Goal: Task Accomplishment & Management: Complete application form

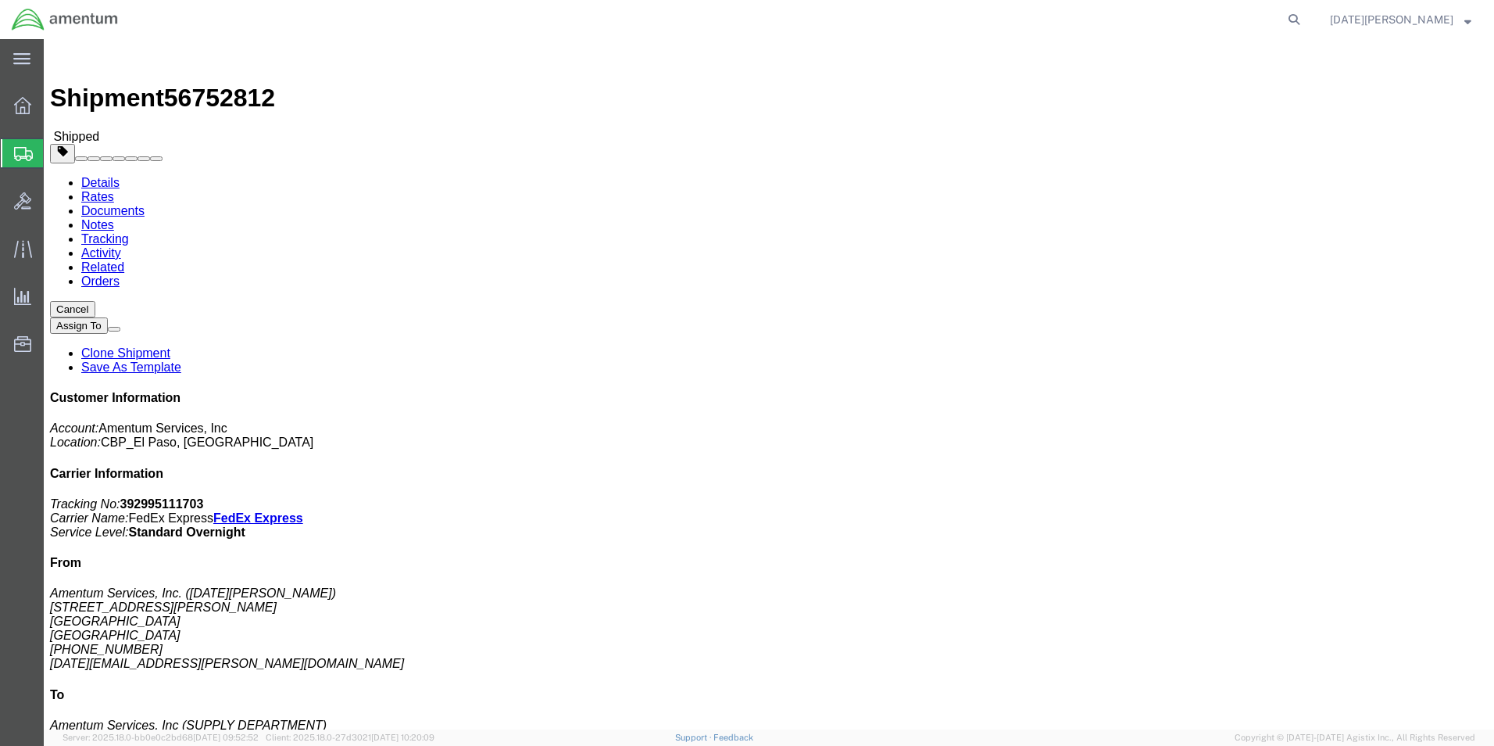
click at [0, 0] on span "Create from Template" at bounding box center [0, 0] width 0 height 0
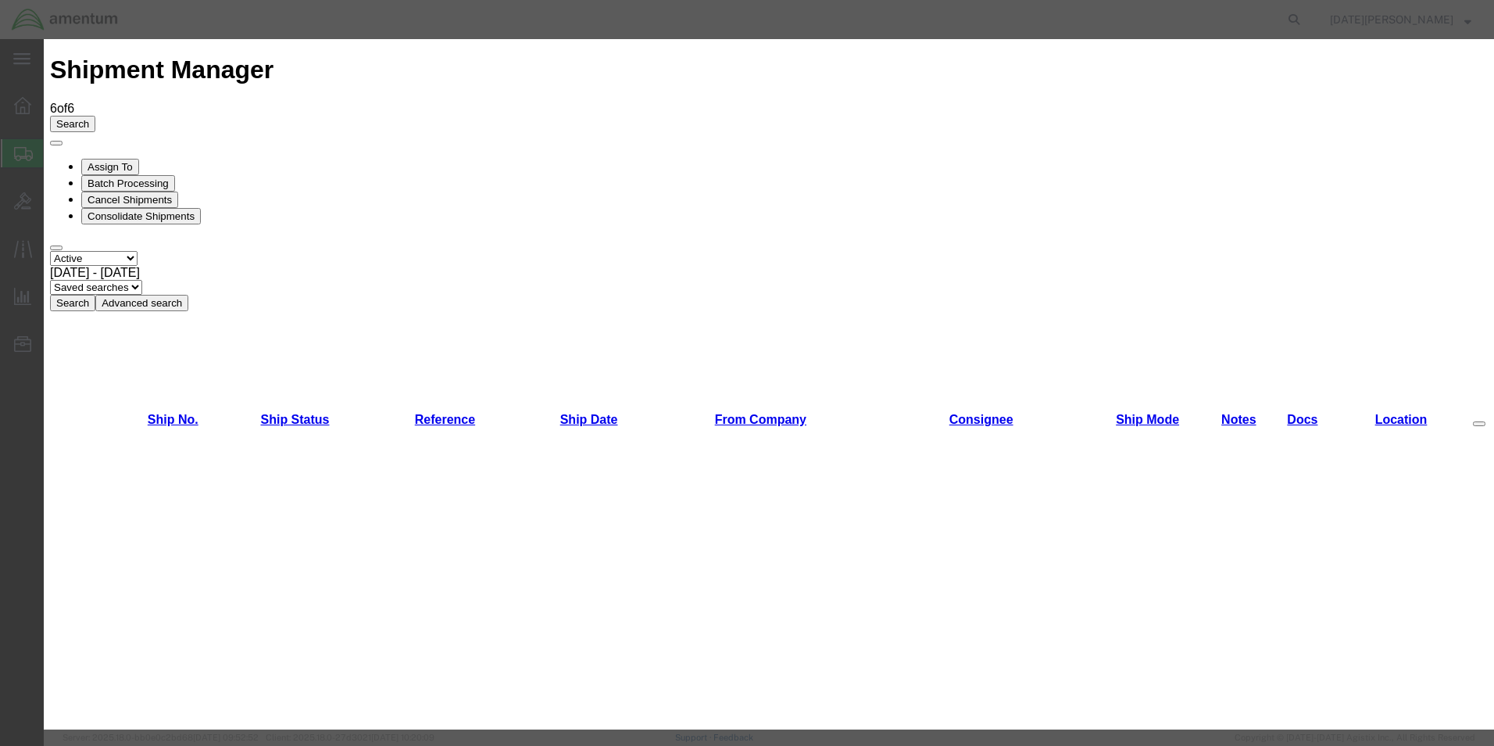
scroll to position [625, 0]
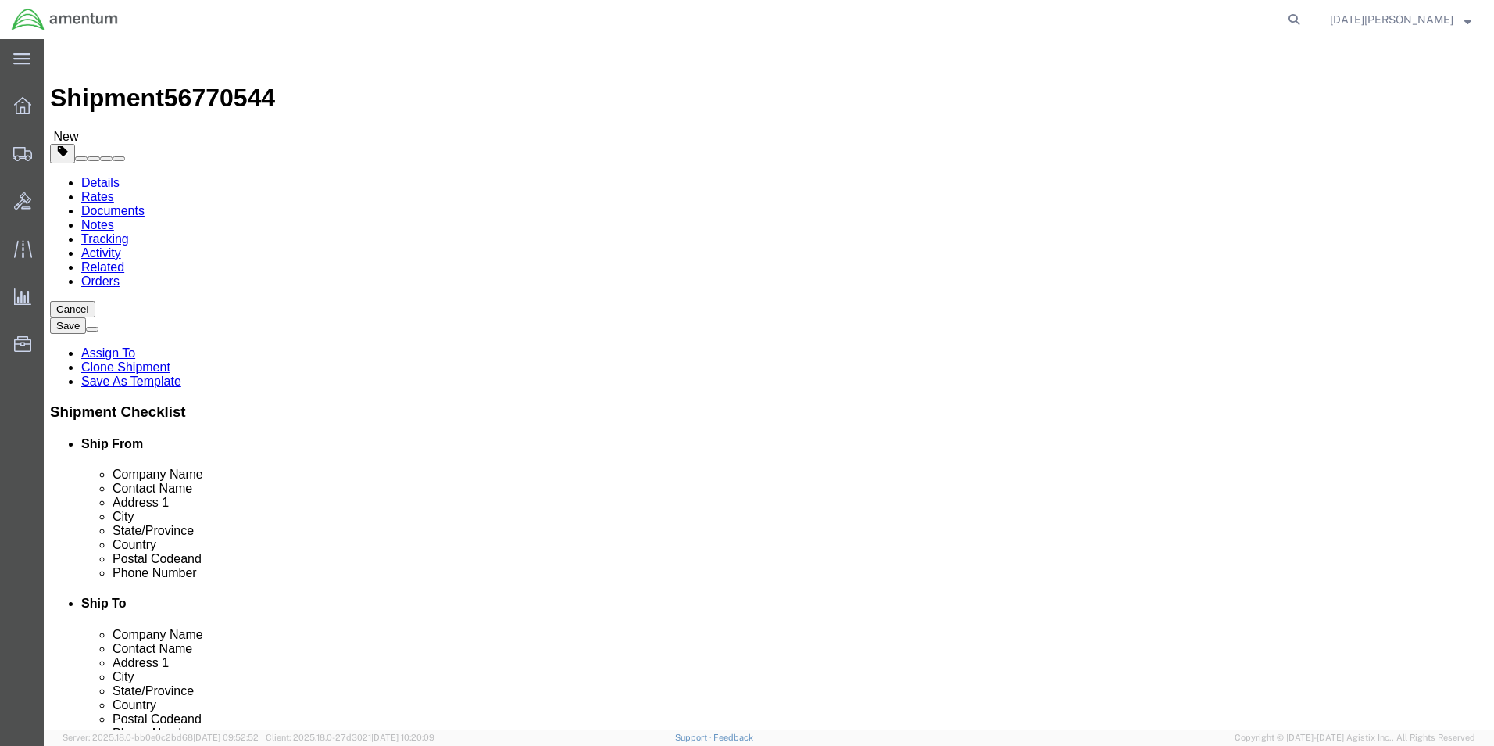
select select "49939"
select select "49937"
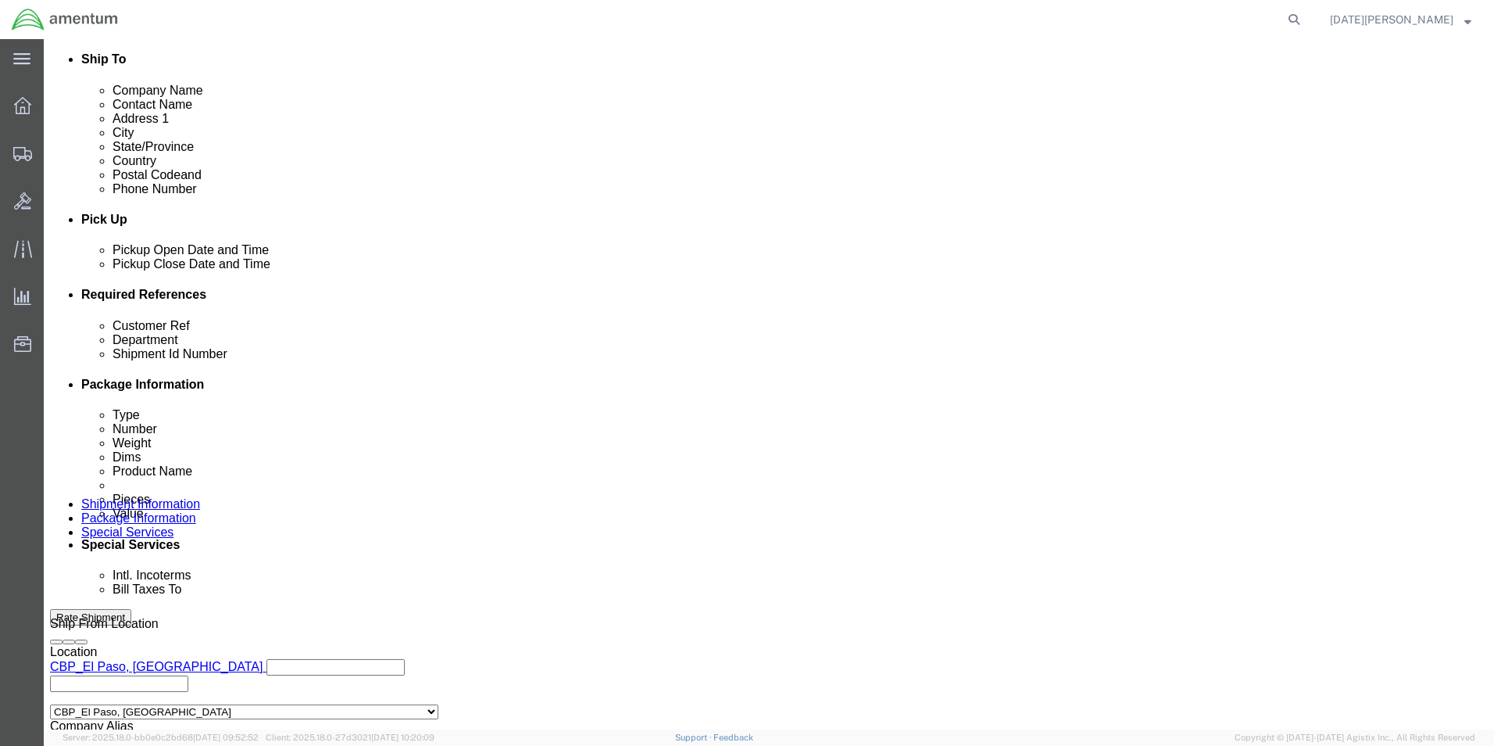
scroll to position [625, 0]
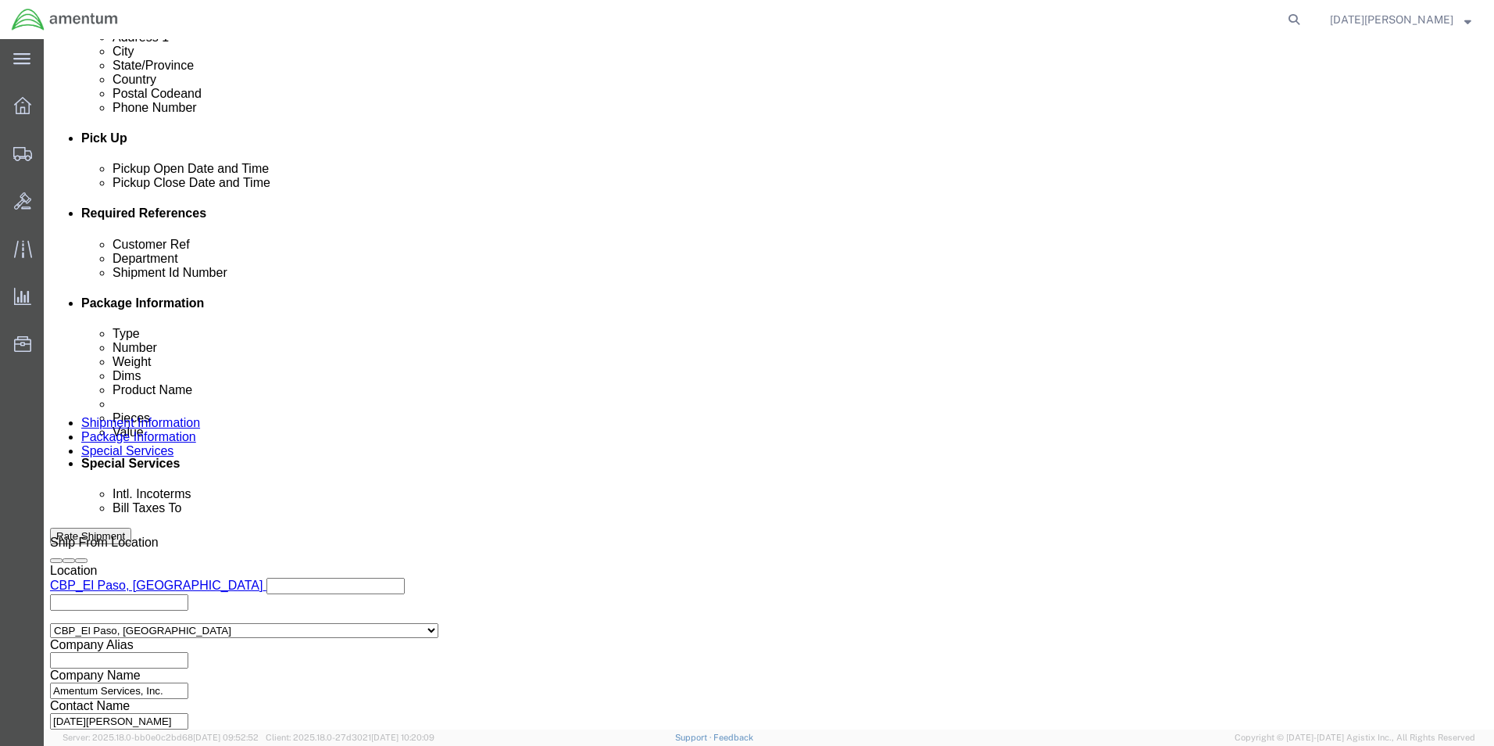
click input "text"
type input "96302"
type input "cbp"
type input "96302"
drag, startPoint x: 588, startPoint y: 338, endPoint x: 446, endPoint y: 345, distance: 141.6
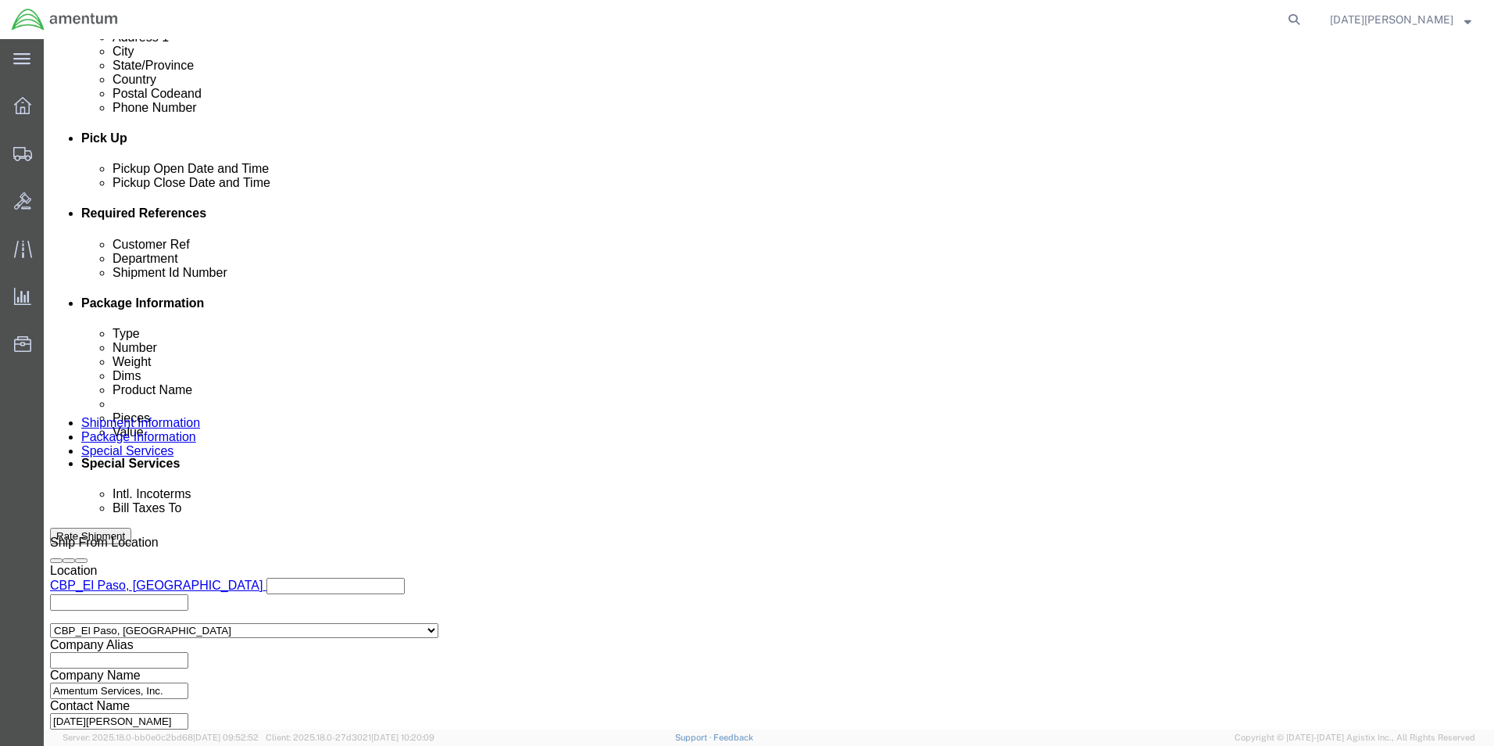
click div "Department cbp"
type input "CBP"
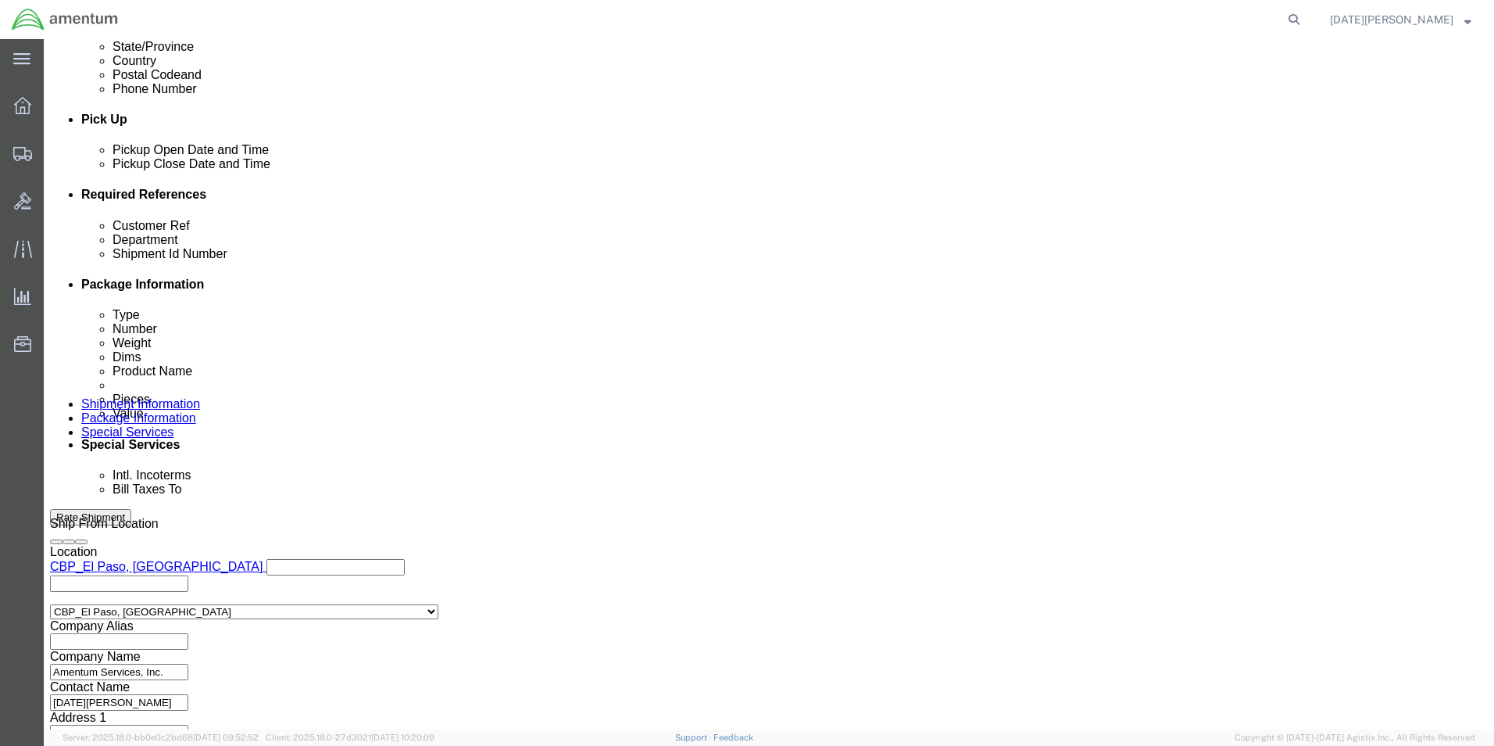
scroll to position [652, 0]
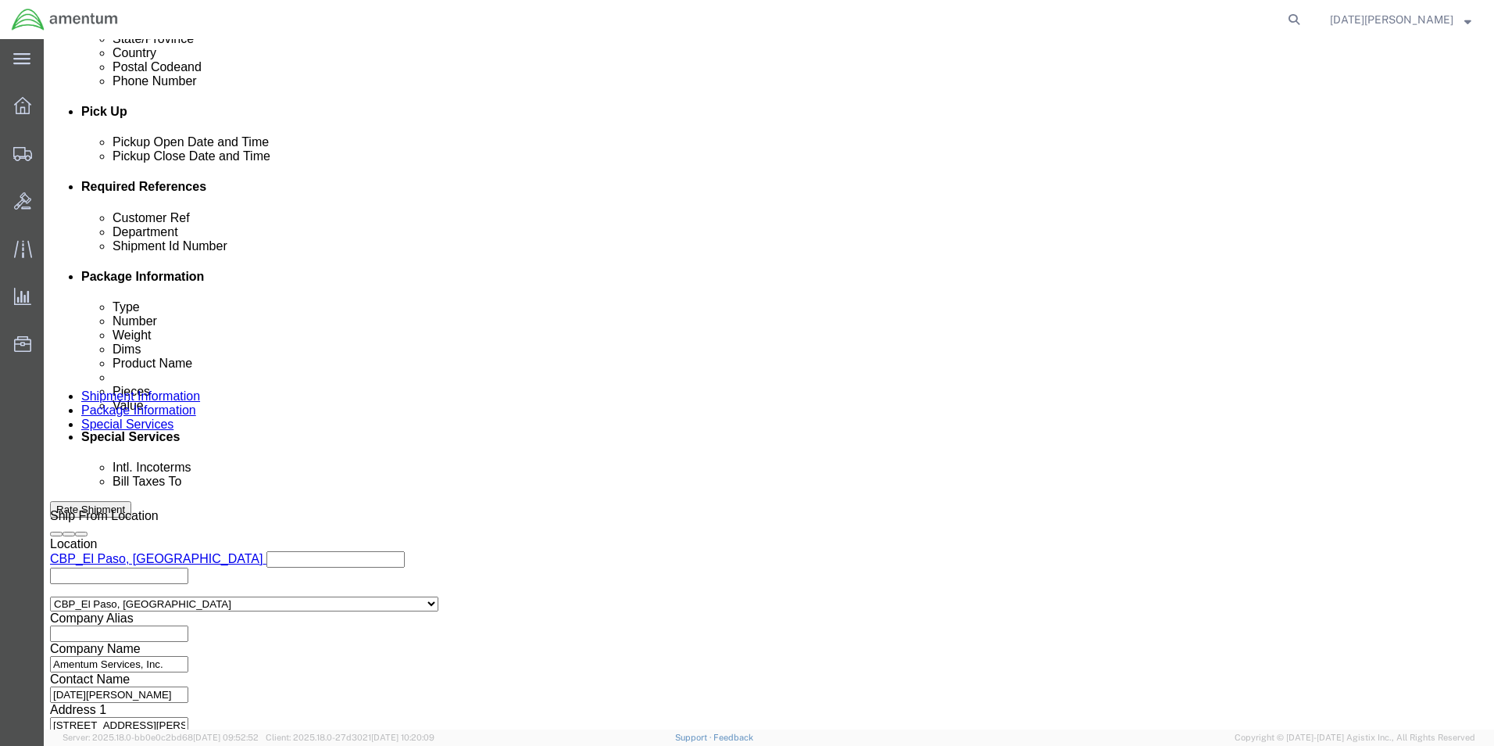
click button "Continue"
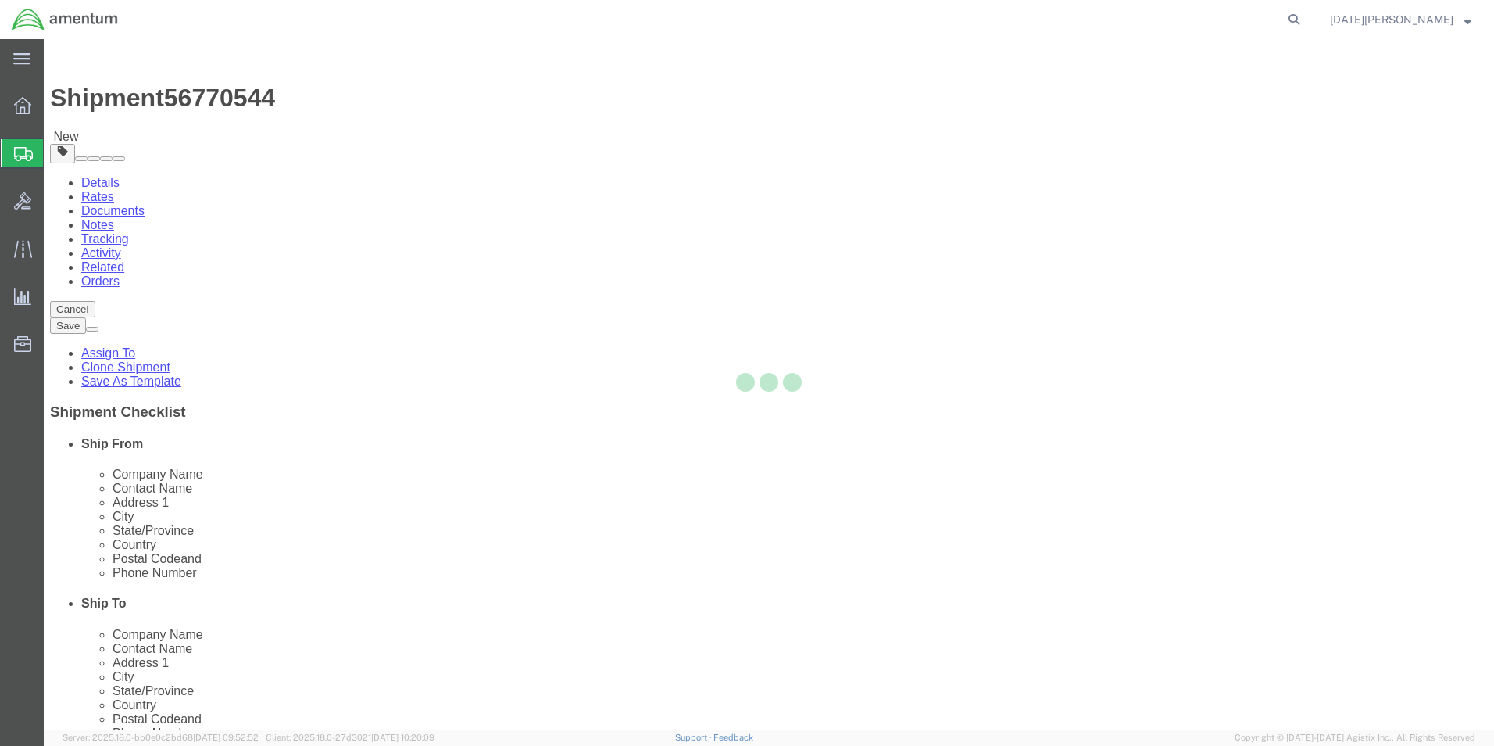
select select "YRPK"
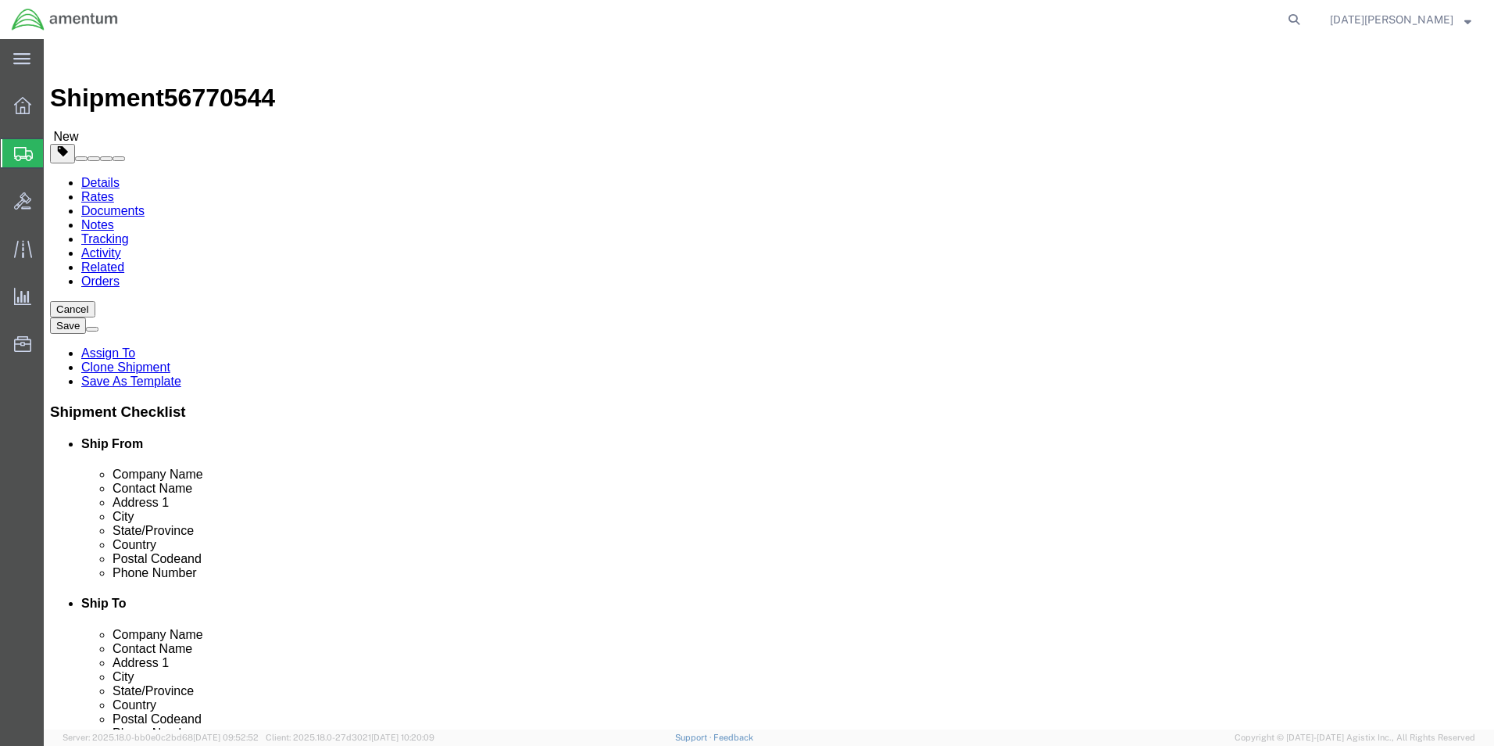
click input "text"
type input "8"
type input "6"
type input "1.05"
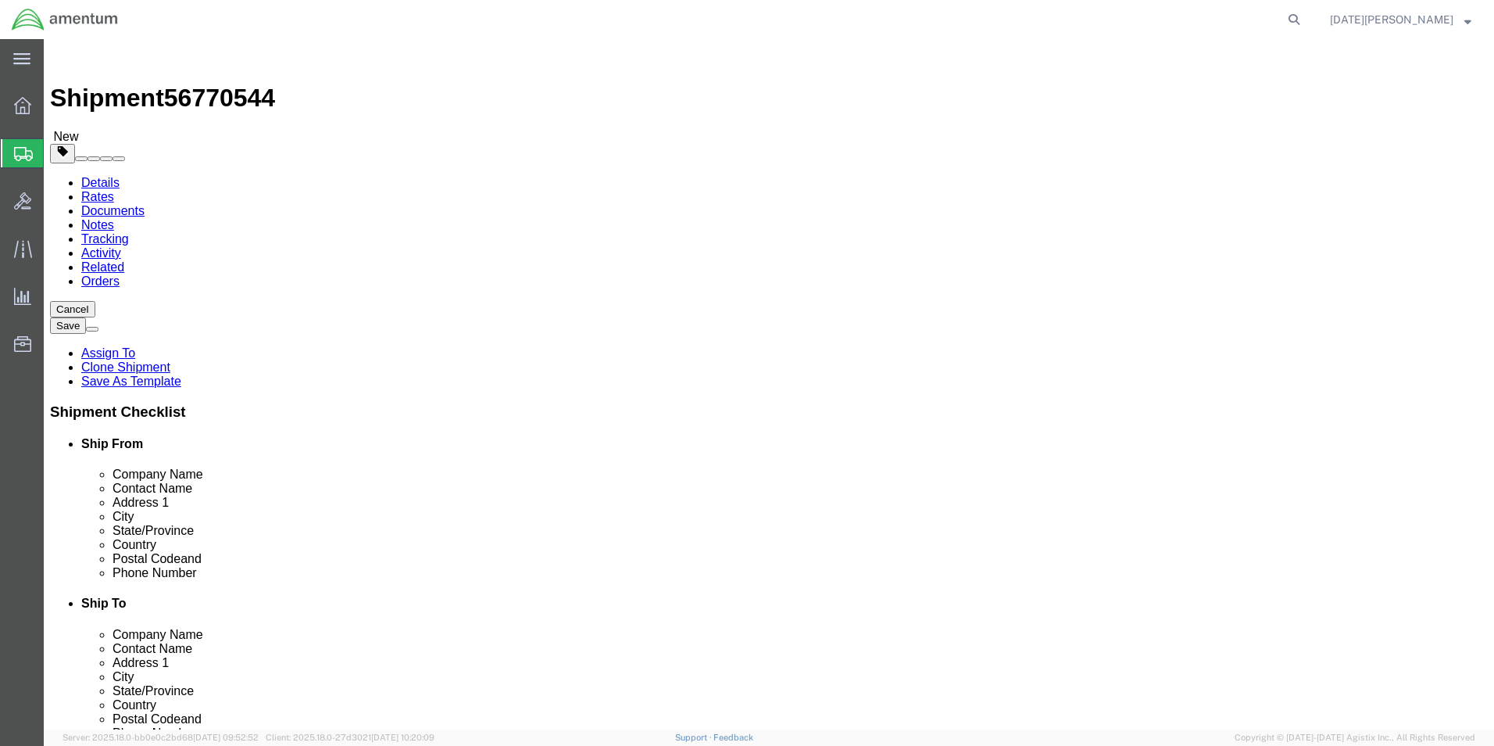
click span
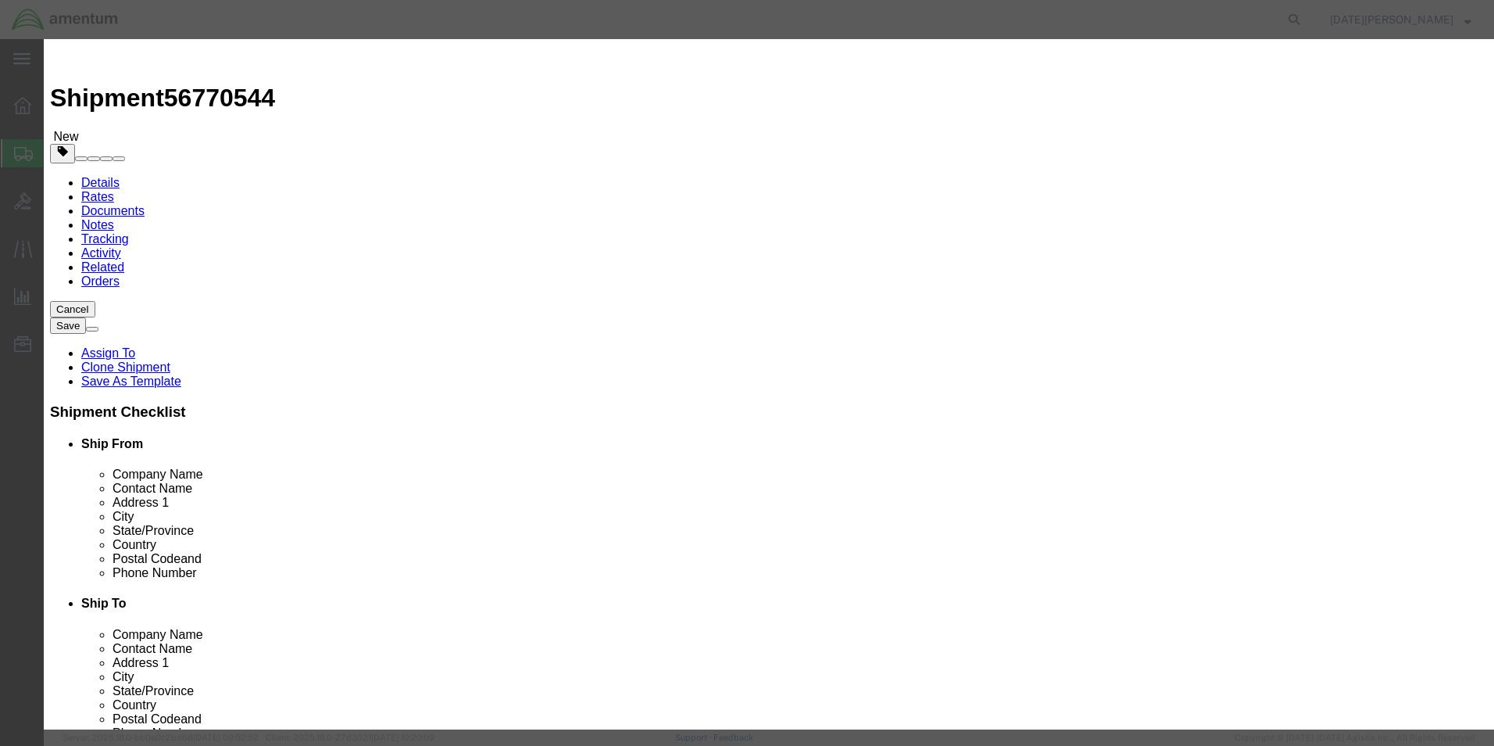
click input "text"
type input "END BALL BEARING"
type input "1"
type input "200"
select select "USD"
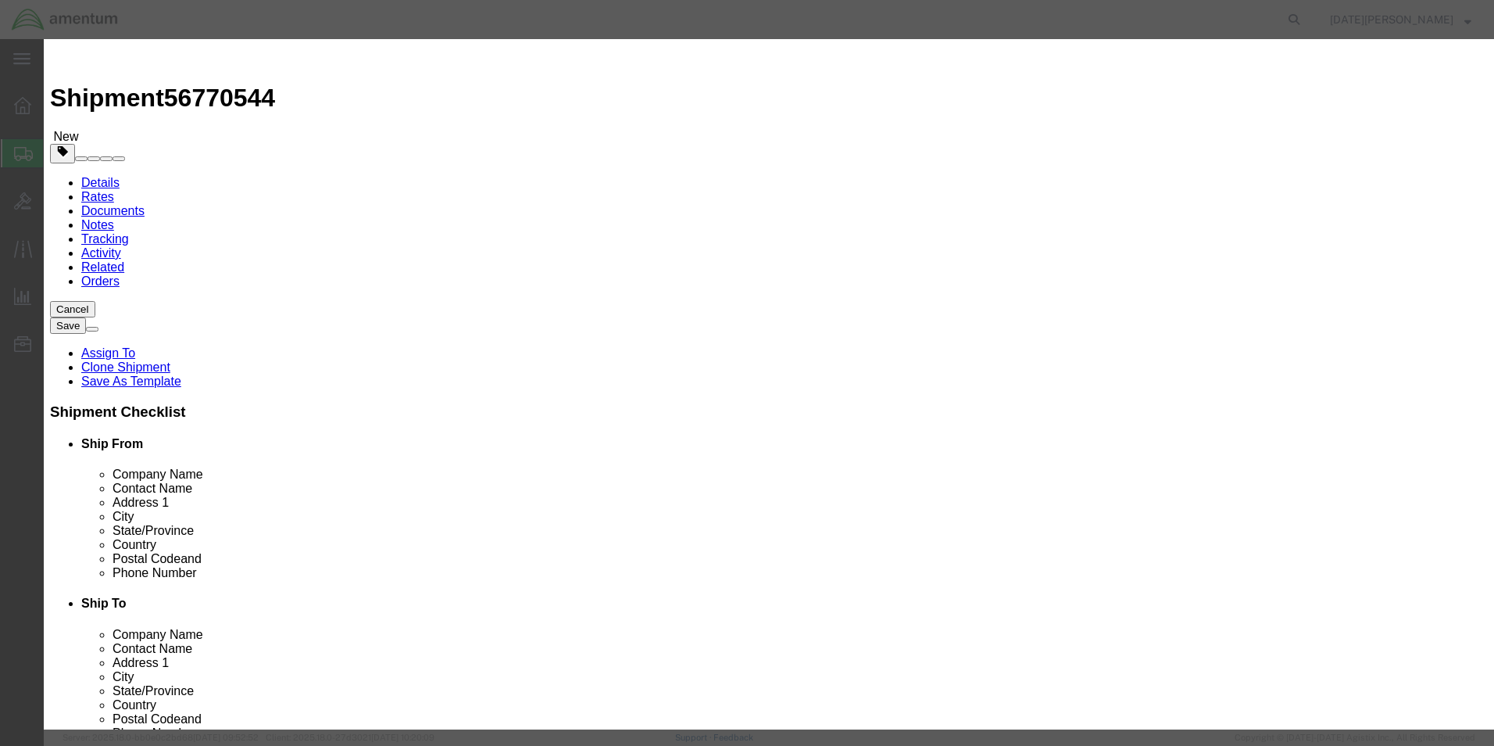
click button "Save & Close"
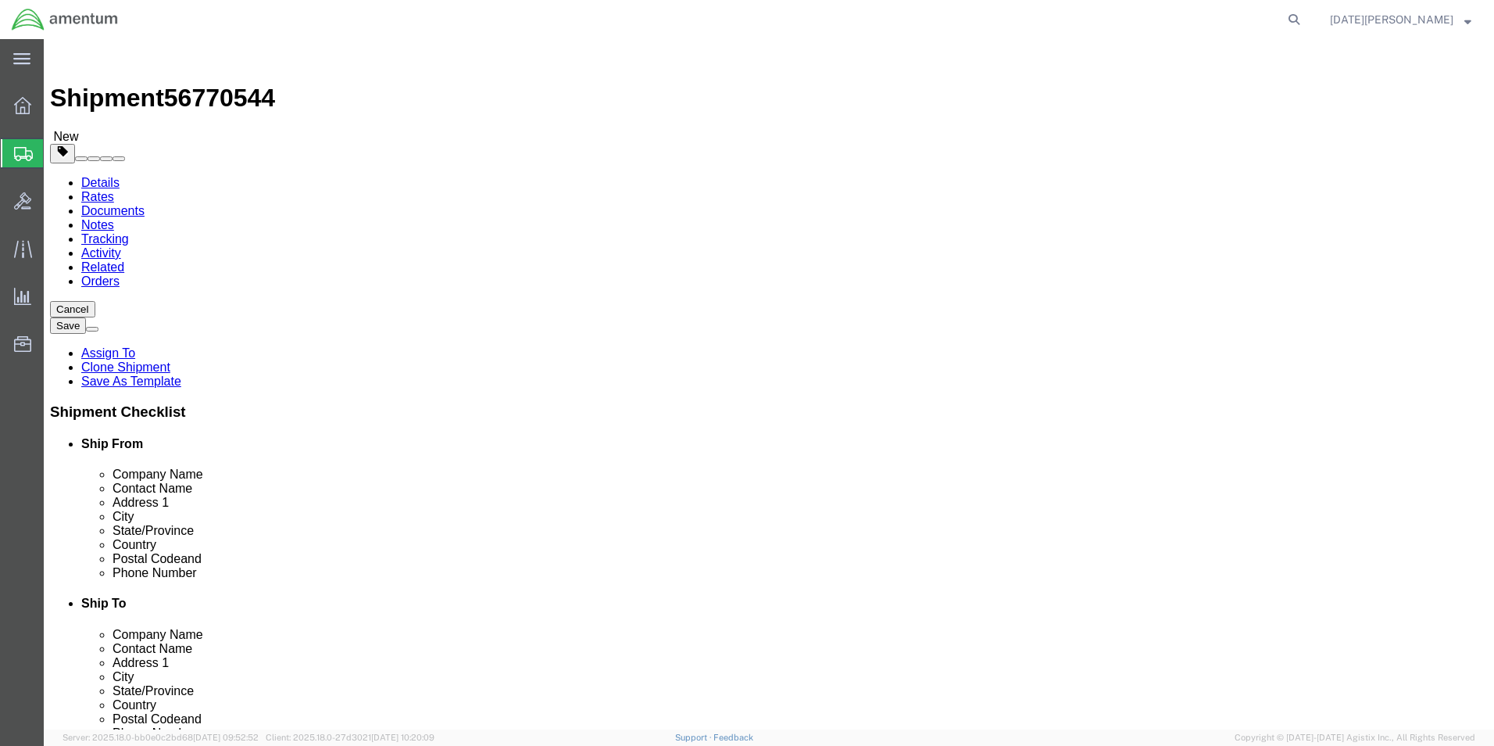
click button "Rate Shipment"
click icon
click input "Ship To Location / Contact Name : This field is required."
type input "SUPPLY ROOM"
click button "Rate Shipment"
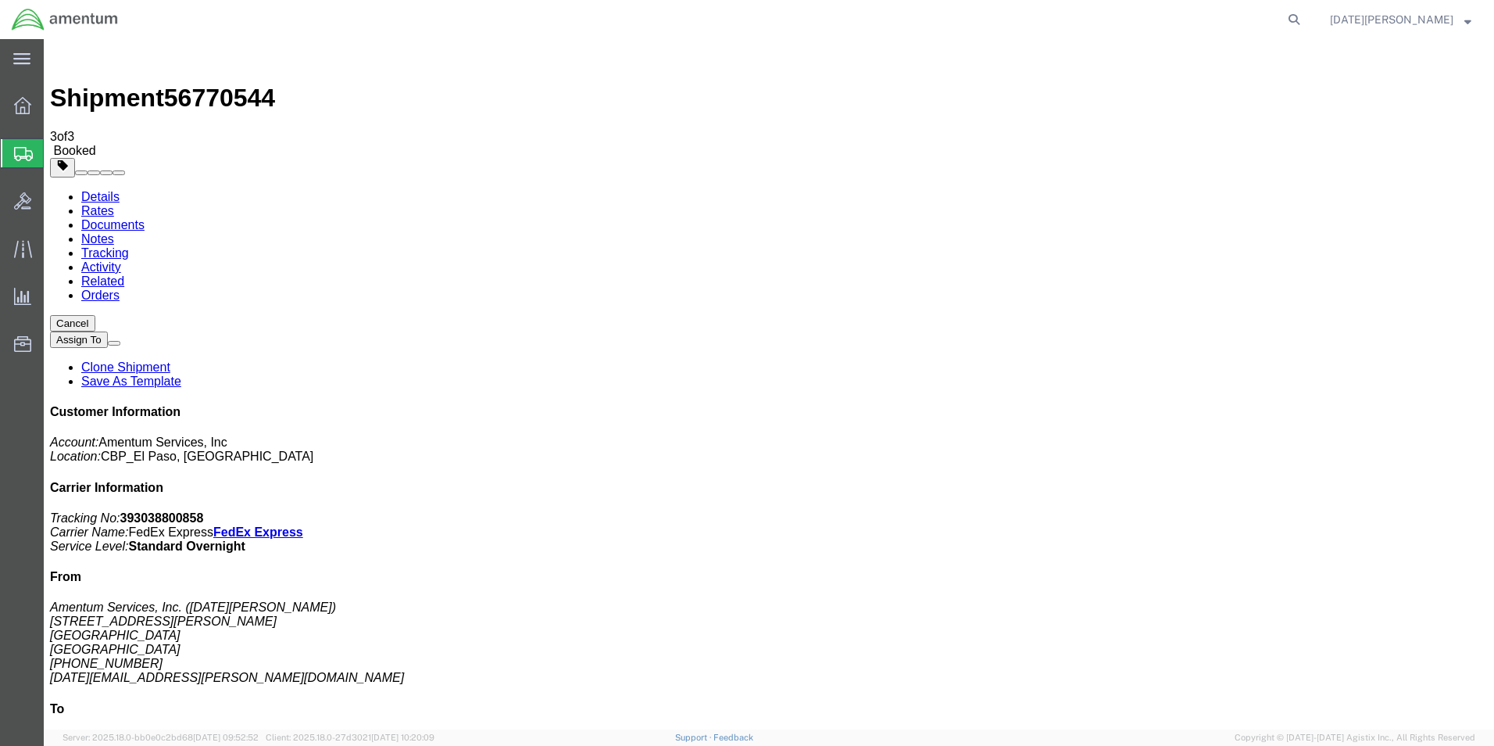
click at [0, 0] on span "Create from Template" at bounding box center [0, 0] width 0 height 0
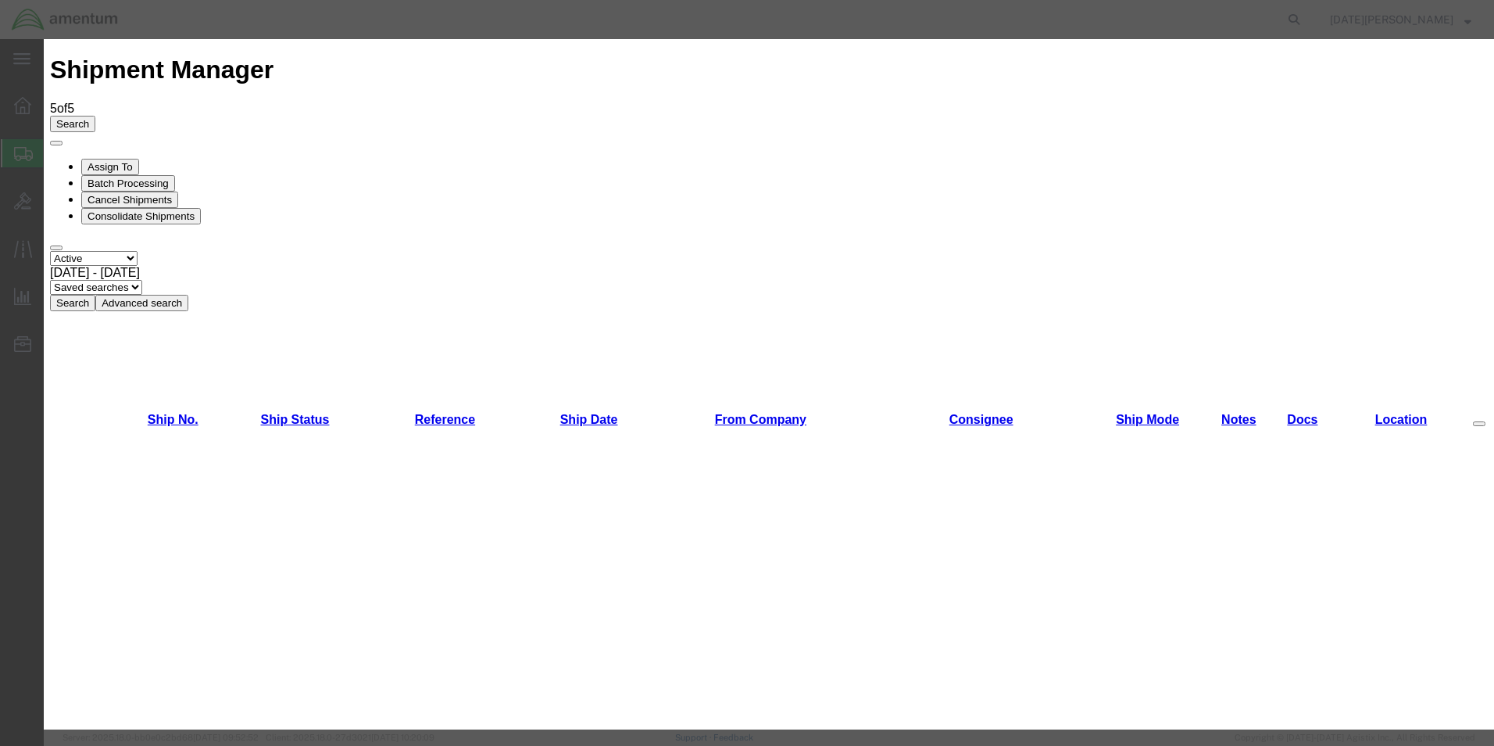
scroll to position [1094, 0]
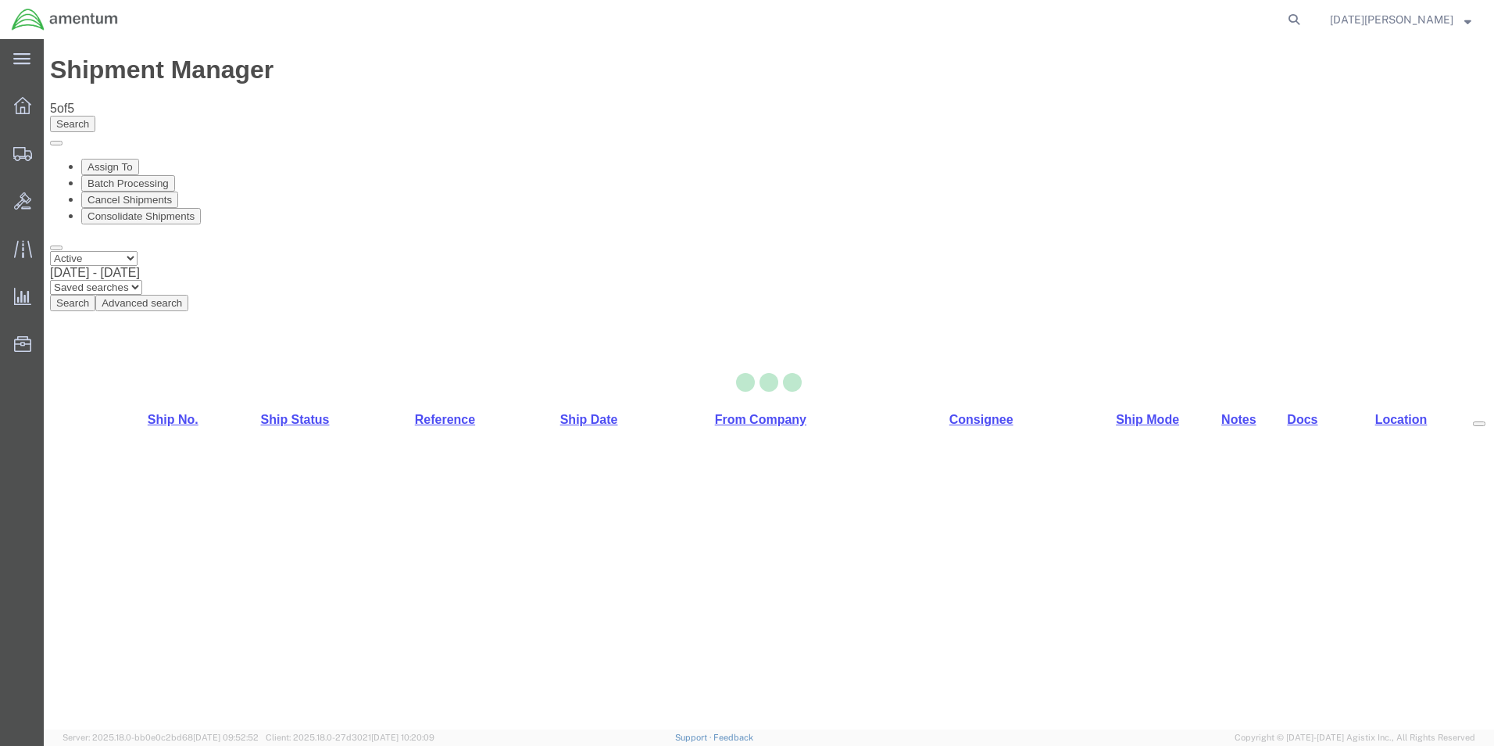
select select "49939"
select select "49949"
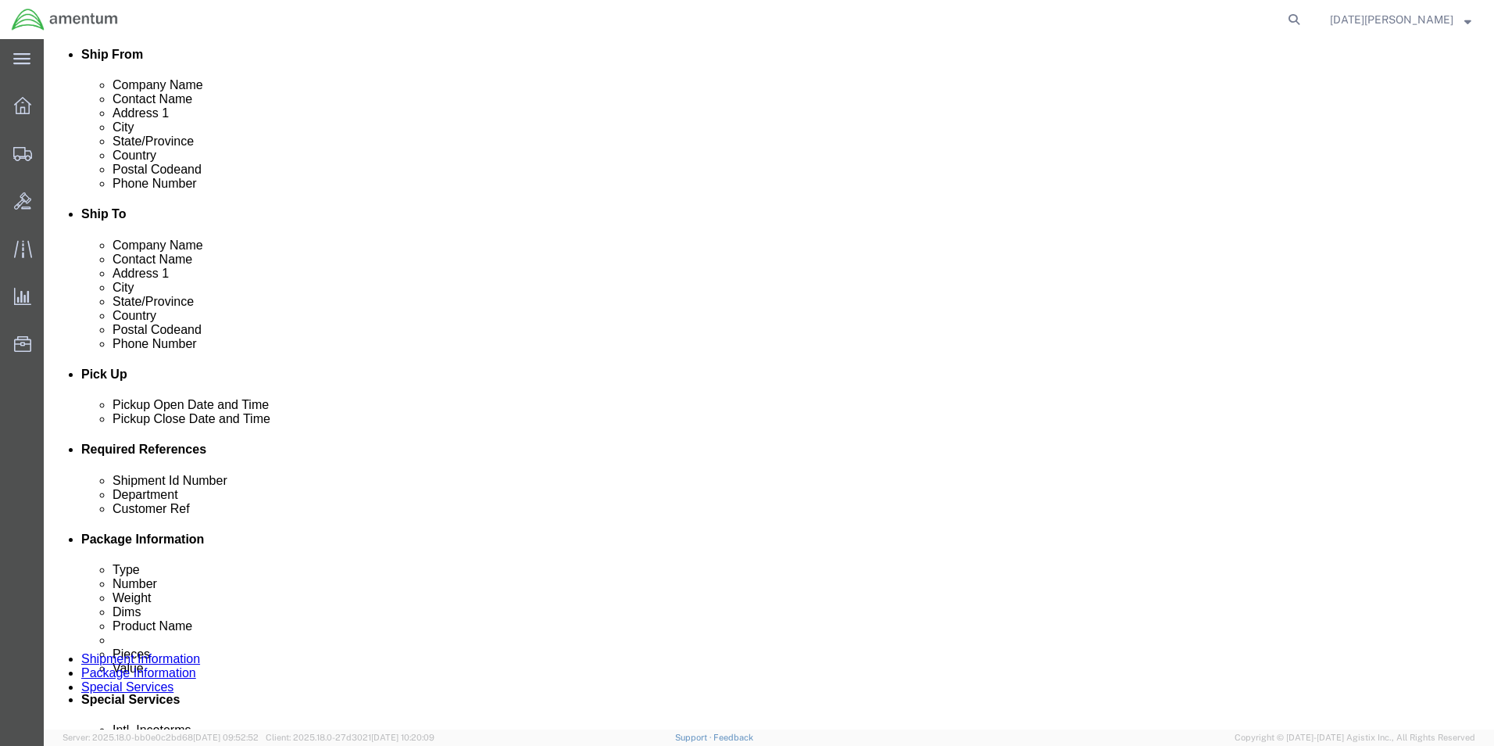
scroll to position [391, 0]
drag, startPoint x: 295, startPoint y: 571, endPoint x: 21, endPoint y: 625, distance: 279.0
click div "Ship From Location Location [GEOGRAPHIC_DATA], [GEOGRAPHIC_DATA] Select My Prof…"
type input "96304"
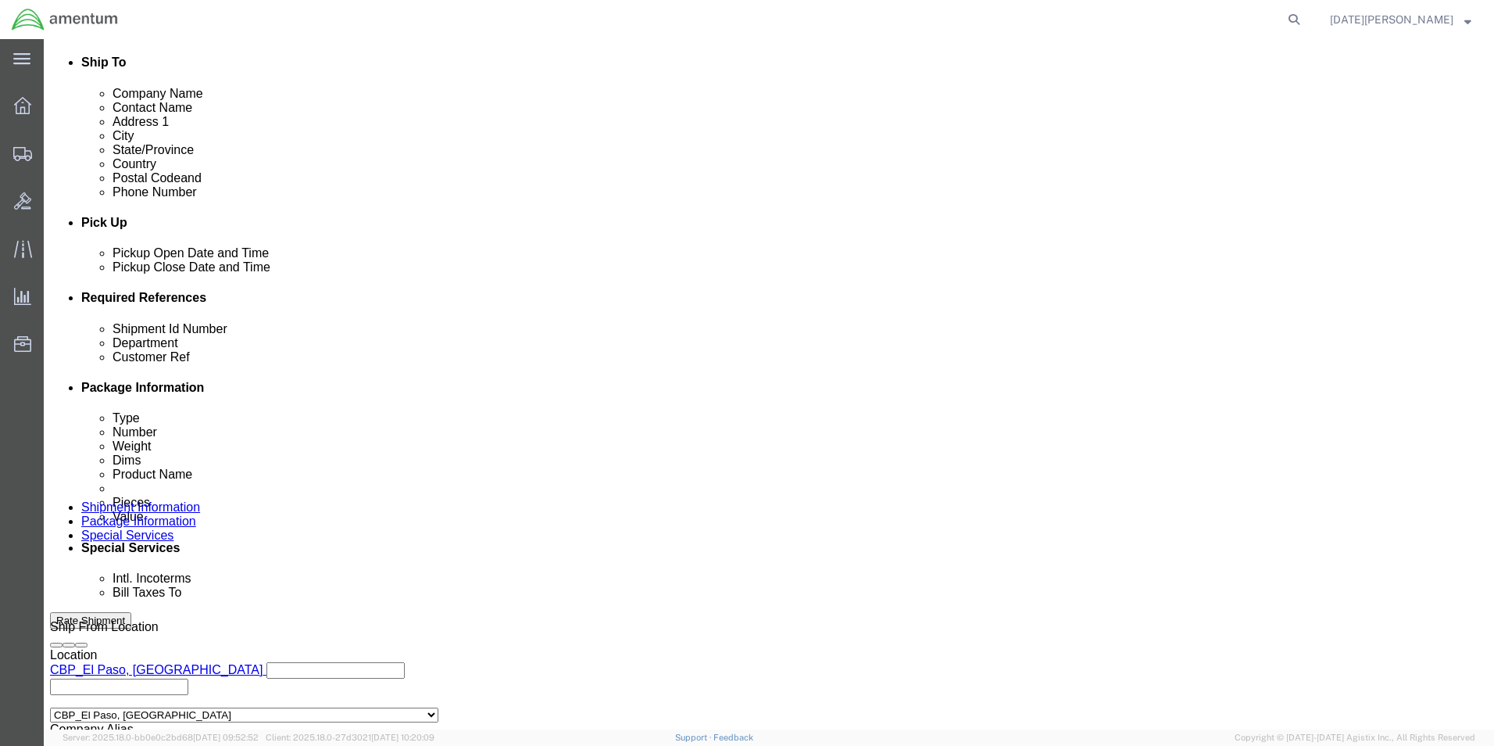
scroll to position [652, 0]
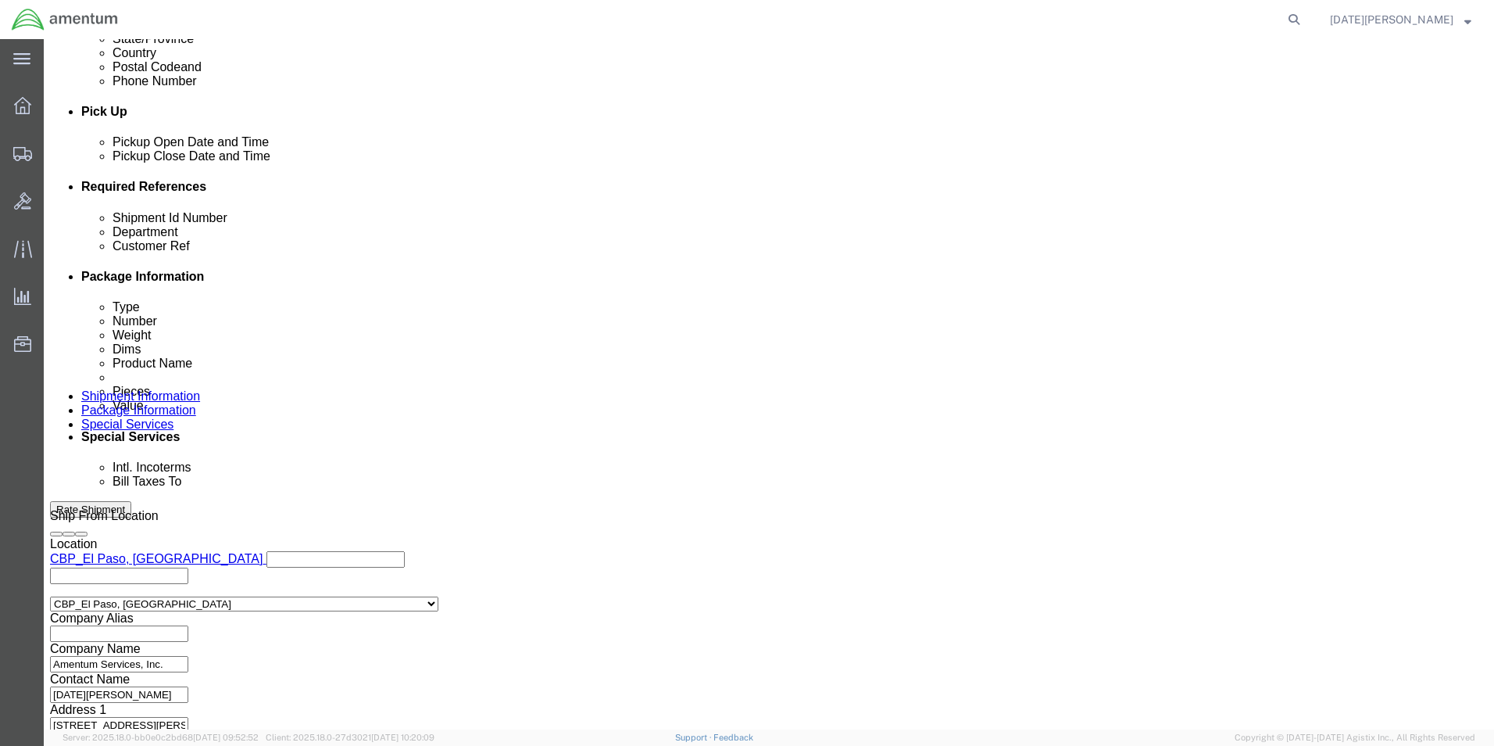
click button "Continue"
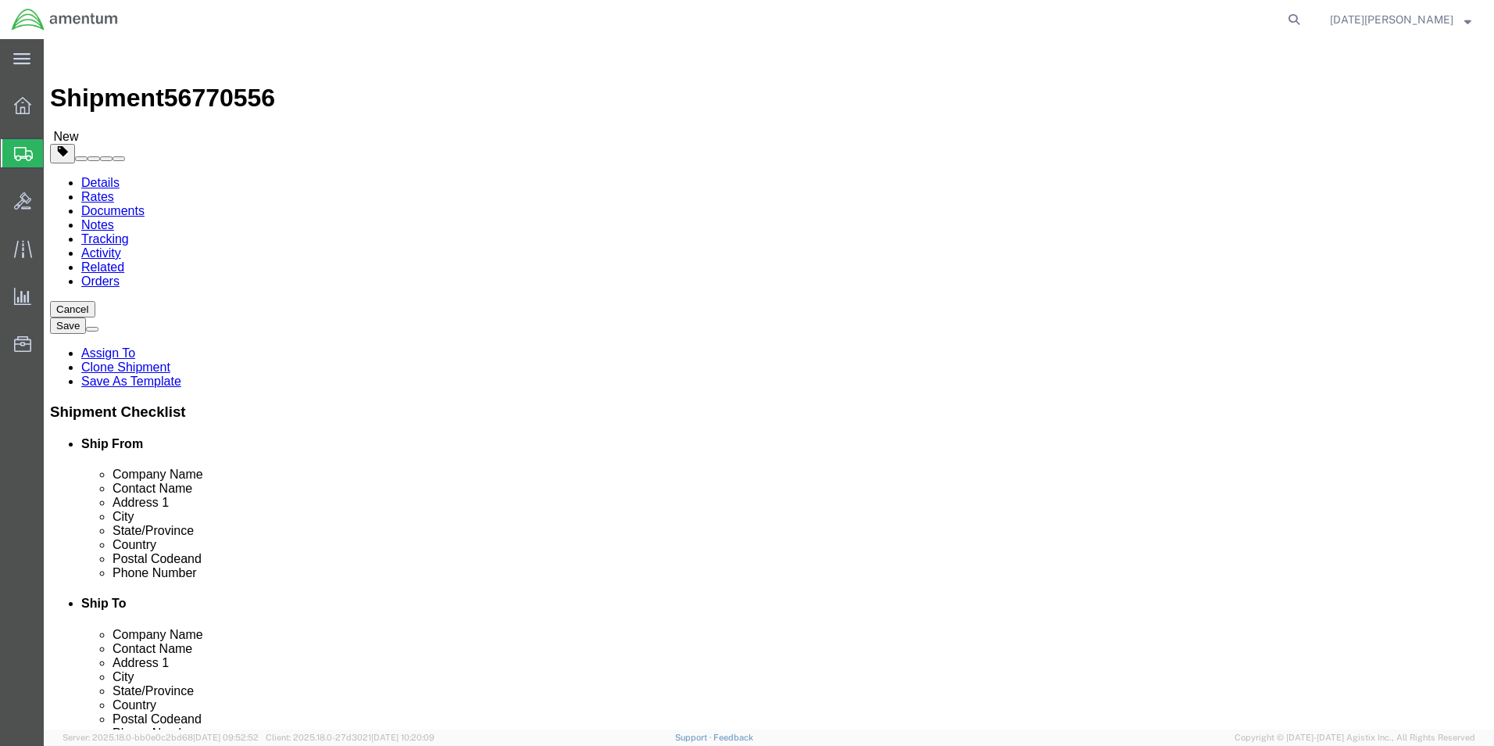
click div "Package Type Select Bale(s) Basket(s) Bolt(s) Bottle(s) Buckets Bulk Bundle(s) …"
drag, startPoint x: 312, startPoint y: 270, endPoint x: 312, endPoint y: 284, distance: 14.1
click select "Select Bale(s) Basket(s) Bolt(s) Bottle(s) Buckets Bulk Bundle(s) Can(s) Cardbo…"
select select "PAK"
click select "Select Bale(s) Basket(s) Bolt(s) Bottle(s) Buckets Bulk Bundle(s) Can(s) Cardbo…"
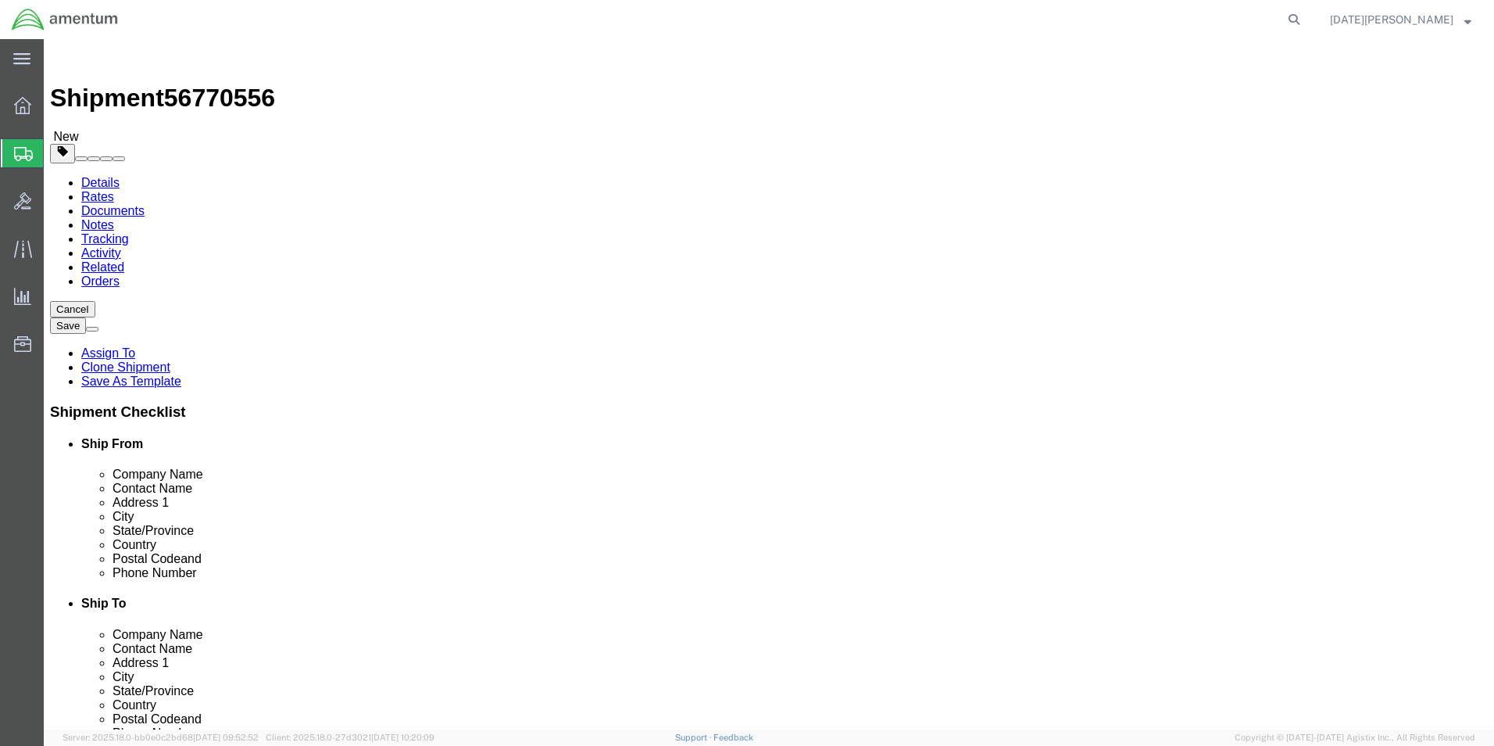
type input "10.25"
type input "12.75"
type input "1.00"
drag, startPoint x: 248, startPoint y: 356, endPoint x: 168, endPoint y: 369, distance: 80.8
click div "Weight 2.50 Select kgs lbs Ship. t°"
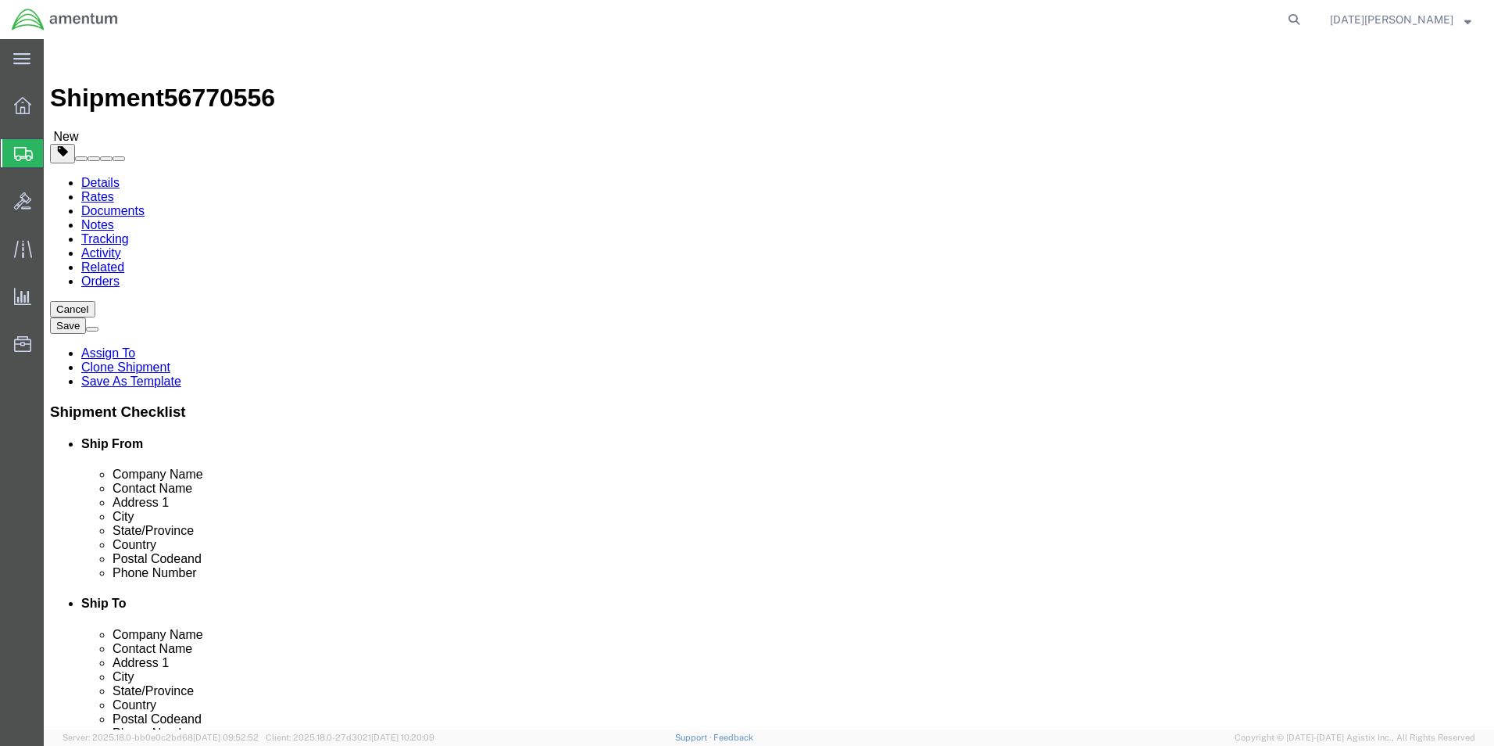
type input "0.15"
click div "Save in commodity library Clone this content Delete this content PAINT BRUSHES"
click div "Pieces: 12.00 Each Total value: 60.00 USD"
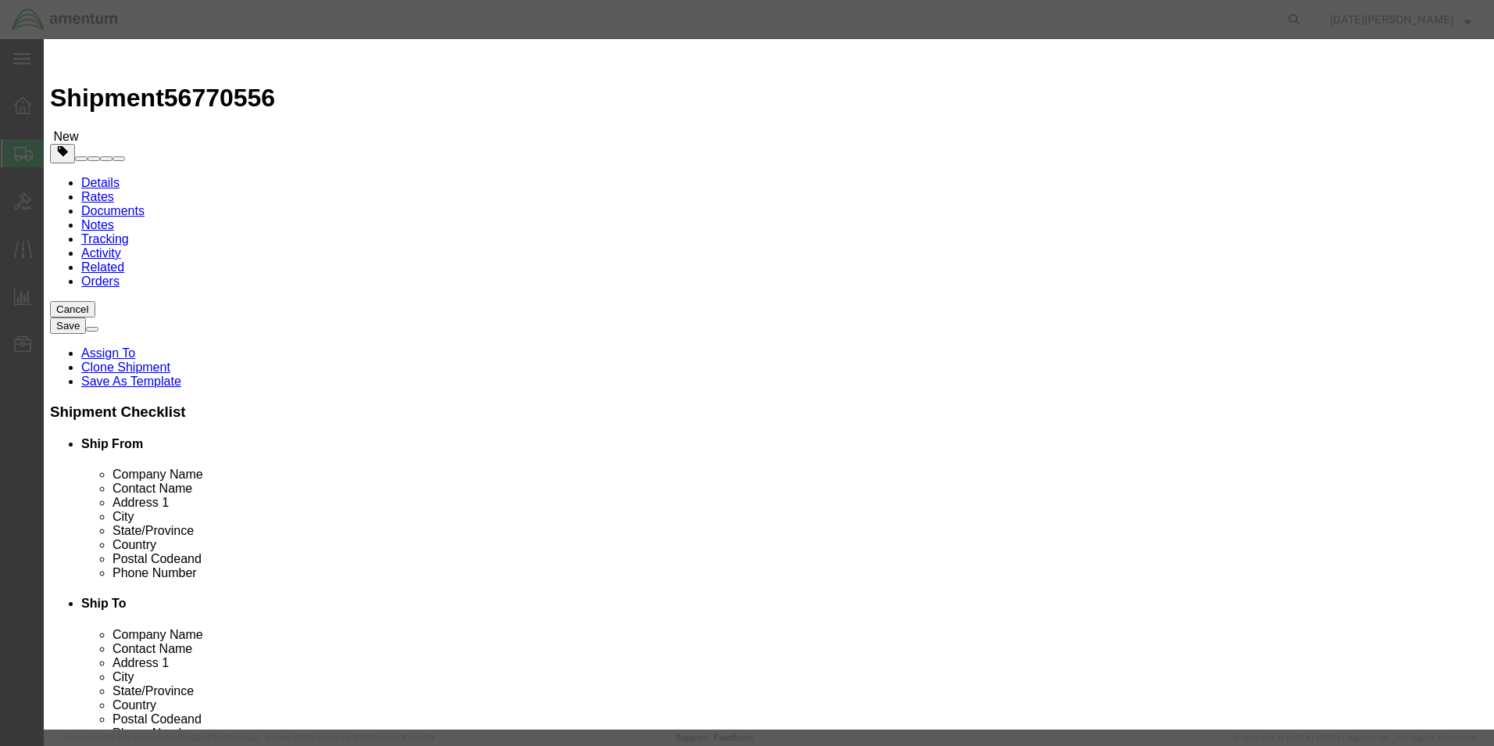
drag, startPoint x: 618, startPoint y: 111, endPoint x: 249, endPoint y: 135, distance: 370.5
click div "Edit content Commodity library Product Name PAINT BRUSHES Pieces 12.00 Select B…"
type input "AIRCRAFT ORING"
type input "1"
type input "5"
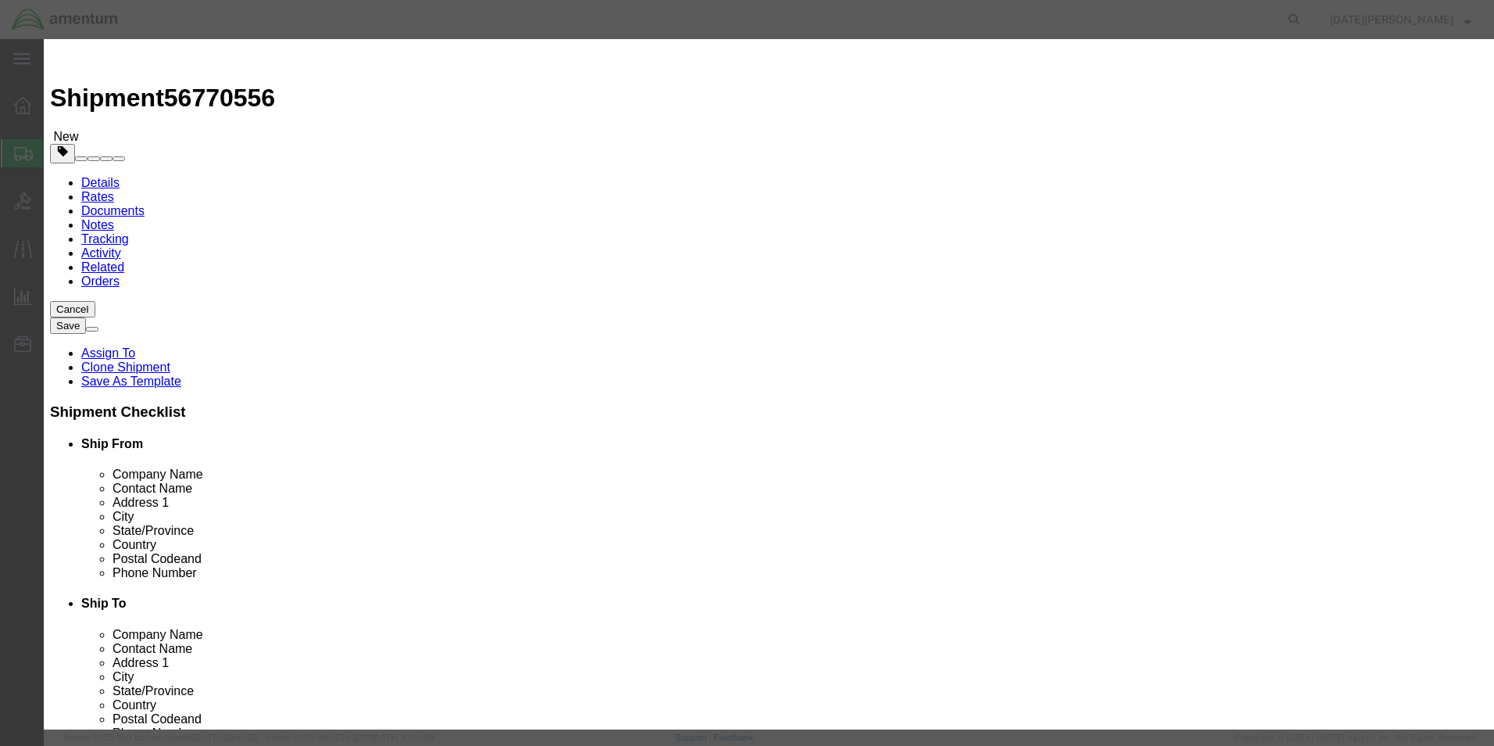
click button "Save & Close"
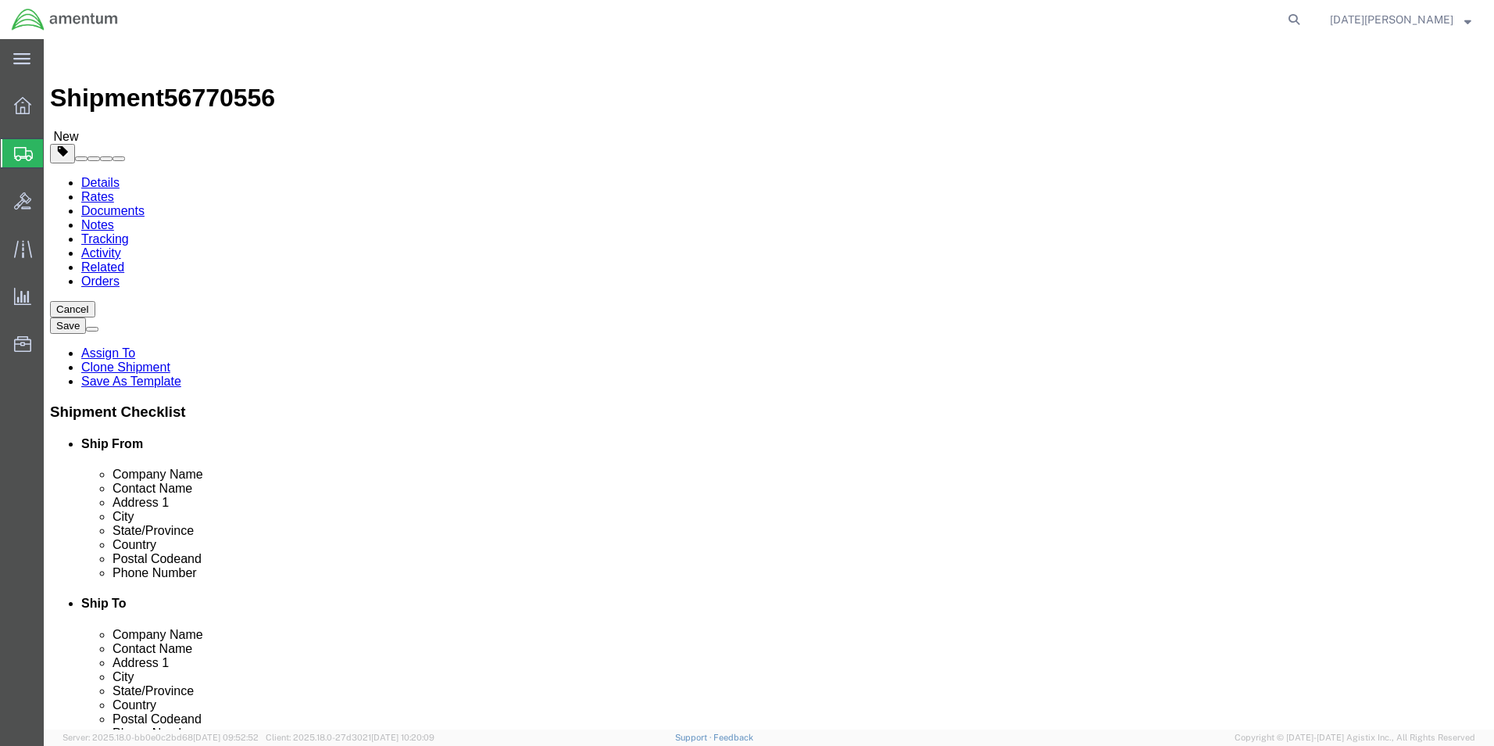
click button "Rate Shipment"
